Goal: Answer question/provide support: Share knowledge or assist other users

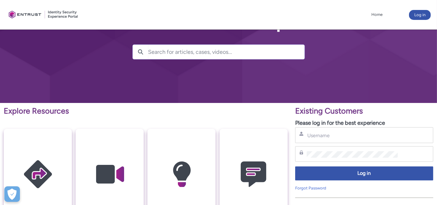
click at [325, 140] on div "Username" at bounding box center [364, 135] width 138 height 16
click at [329, 135] on input "Username" at bounding box center [351, 135] width 91 height 7
type input "vunchin@mtradeasia.com"
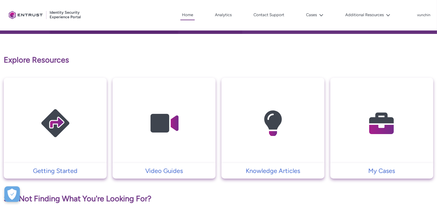
scroll to position [172, 0]
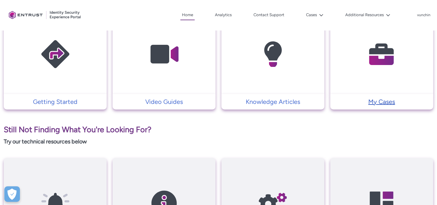
click at [380, 102] on p "My Cases" at bounding box center [381, 101] width 97 height 9
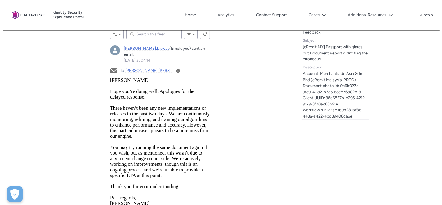
scroll to position [241, 0]
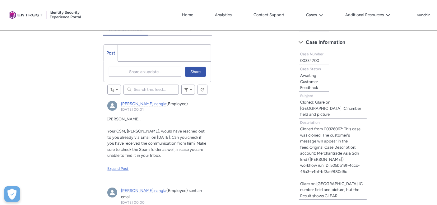
click at [118, 168] on div "Expand Post" at bounding box center [157, 169] width 100 height 6
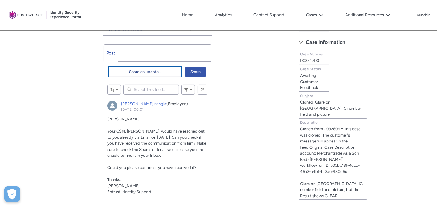
click at [148, 72] on span "Share an update..." at bounding box center [145, 71] width 32 height 9
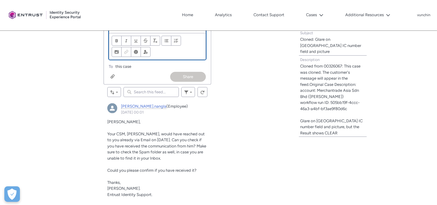
scroll to position [201, 0]
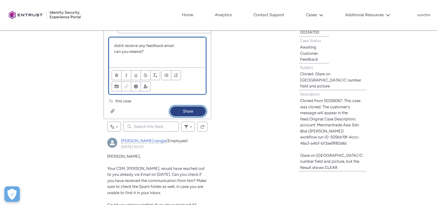
click at [185, 109] on button "Share" at bounding box center [188, 111] width 36 height 10
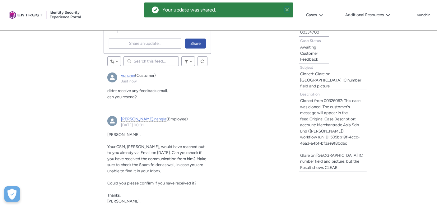
click at [289, 11] on icon at bounding box center [287, 9] width 4 height 4
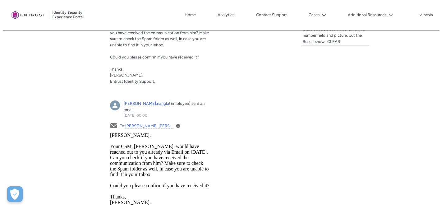
scroll to position [374, 0]
